Goal: Contribute content: Add original content to the website for others to see

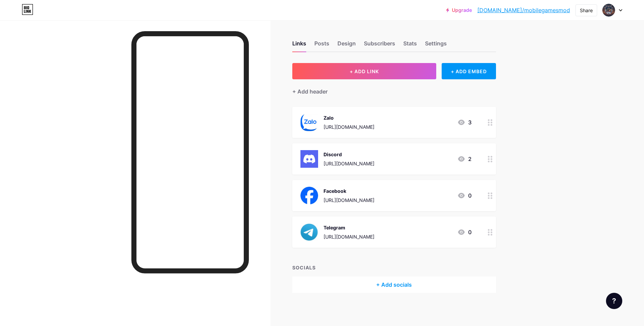
click at [492, 232] on icon at bounding box center [490, 232] width 5 height 6
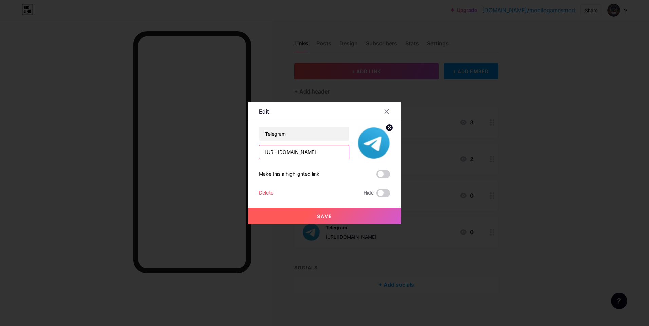
click at [330, 150] on input "[URL][DOMAIN_NAME]" at bounding box center [304, 153] width 90 height 14
click at [342, 218] on button "Save" at bounding box center [324, 216] width 153 height 16
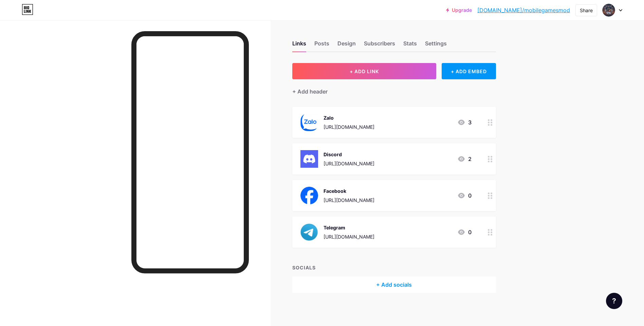
click at [492, 231] on icon at bounding box center [490, 232] width 5 height 6
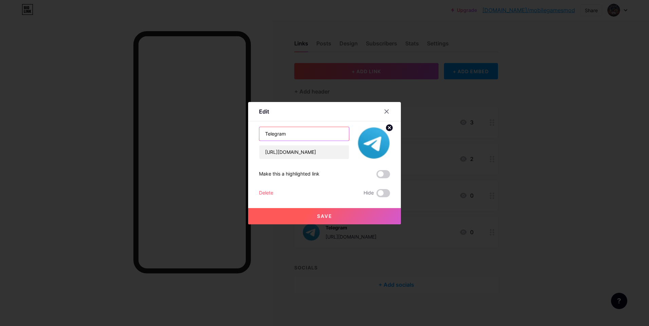
click at [319, 134] on input "Telegram" at bounding box center [304, 134] width 90 height 14
type input "Group Telegram Chat"
click at [333, 218] on button "Save" at bounding box center [324, 216] width 153 height 16
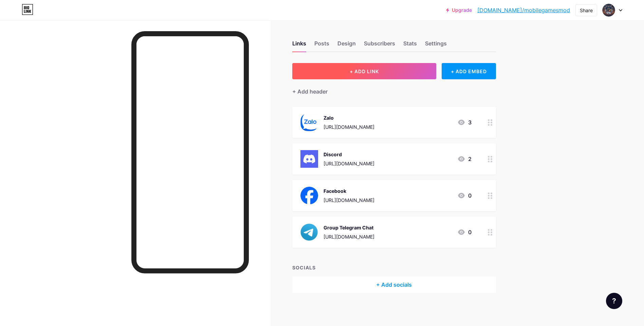
click at [368, 71] on span "+ ADD LINK" at bounding box center [364, 72] width 29 height 6
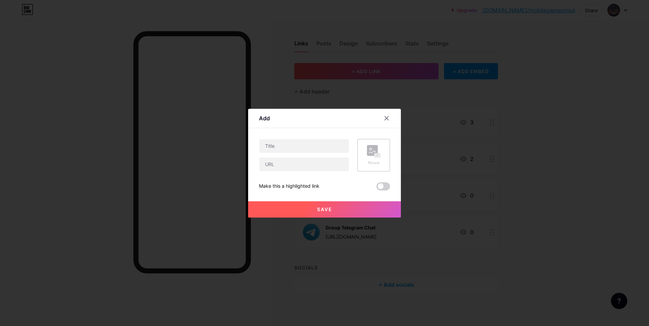
click at [366, 150] on div "Picture" at bounding box center [373, 155] width 33 height 33
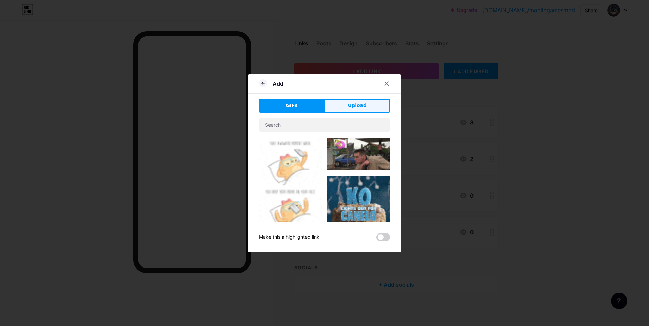
click at [364, 104] on span "Upload" at bounding box center [357, 105] width 19 height 7
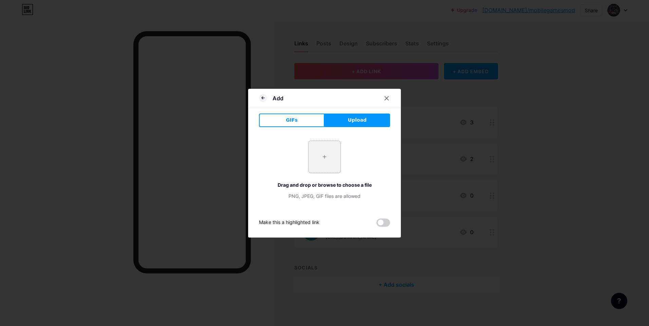
click at [328, 147] on input "file" at bounding box center [324, 157] width 32 height 32
type input "C:\fakepath\OIP.webp"
click at [274, 146] on div "+ Drag and drop or browse to choose a file PNG, JPEG, GIF files are allowed" at bounding box center [324, 170] width 131 height 59
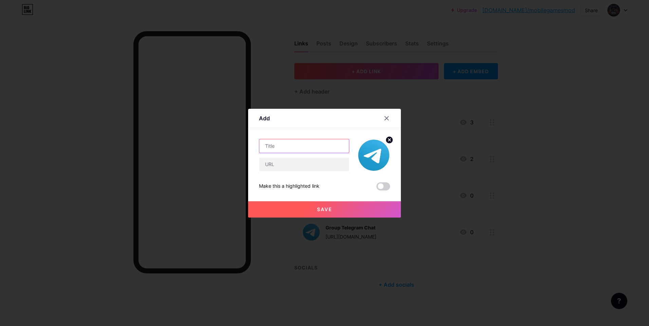
click at [273, 145] on input "text" at bounding box center [304, 146] width 90 height 14
type input "Group Mua Hàng"
click at [287, 161] on input "text" at bounding box center [304, 165] width 90 height 14
paste input "[URL][DOMAIN_NAME]"
type input "[URL][DOMAIN_NAME]"
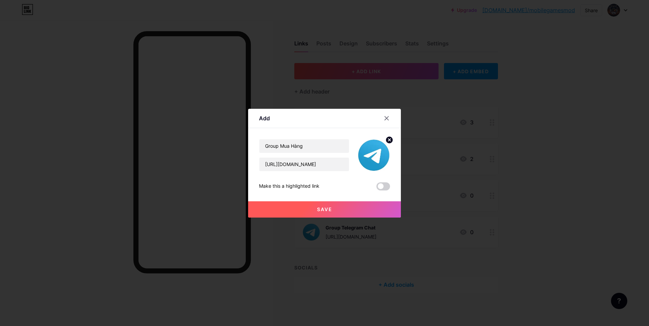
click at [326, 209] on span "Save" at bounding box center [324, 210] width 15 height 6
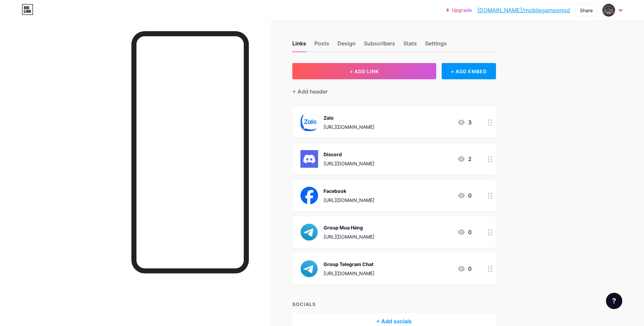
click at [489, 269] on div at bounding box center [490, 269] width 12 height 31
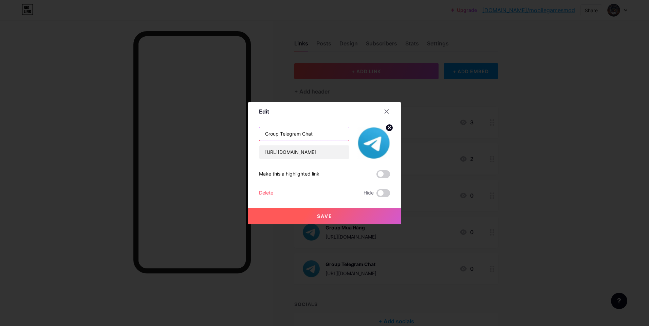
click at [298, 135] on input "Group Telegram Chat" at bounding box center [304, 134] width 90 height 14
drag, startPoint x: 299, startPoint y: 135, endPoint x: 279, endPoint y: 136, distance: 20.0
click at [279, 136] on input "Group Telegram Chat" at bounding box center [304, 134] width 90 height 14
type input "Group Chat"
click at [333, 215] on button "Save" at bounding box center [324, 216] width 153 height 16
